Goal: Find specific fact: Find specific fact

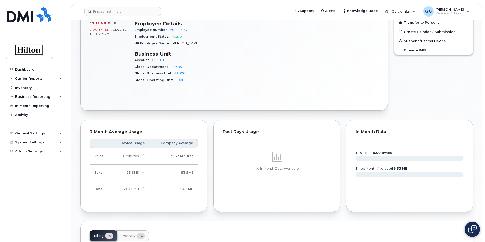
scroll to position [177, 0]
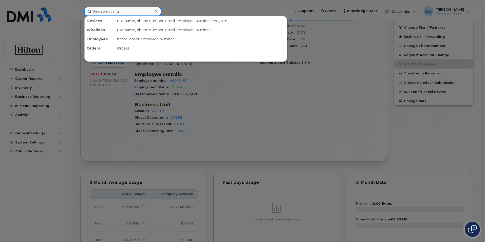
click at [116, 9] on input at bounding box center [122, 11] width 77 height 9
paste input "(MKCWE)"
type input "(MKCWE)"
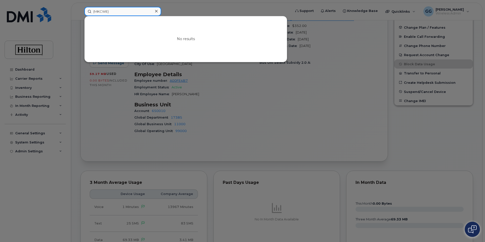
drag, startPoint x: 115, startPoint y: 9, endPoint x: 71, endPoint y: 10, distance: 43.3
click at [80, 10] on div "(MKCWE) No results" at bounding box center [185, 11] width 211 height 9
click at [245, 96] on div at bounding box center [242, 121] width 485 height 242
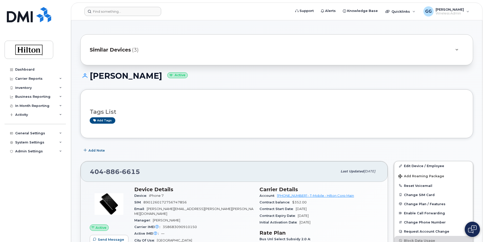
scroll to position [0, 0]
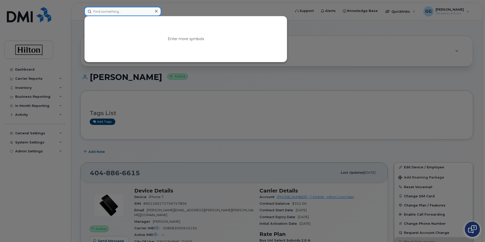
click at [105, 11] on input at bounding box center [122, 11] width 77 height 9
paste input "[PHONE_NUMBER]"
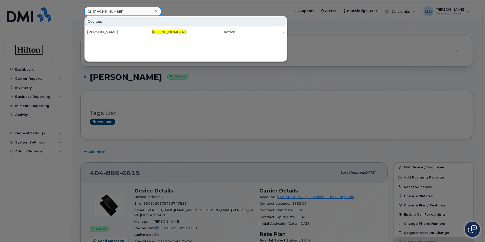
type input "[PHONE_NUMBER]"
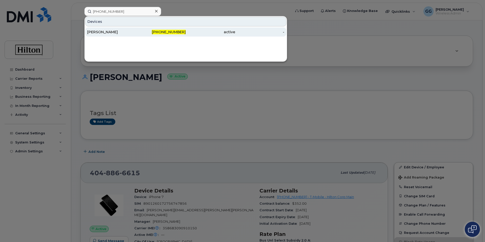
click at [167, 31] on span "[PHONE_NUMBER]" at bounding box center [169, 32] width 34 height 5
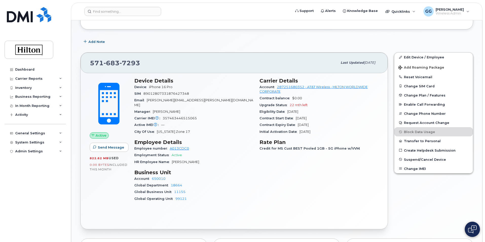
scroll to position [101, 0]
